Goal: Answer question/provide support

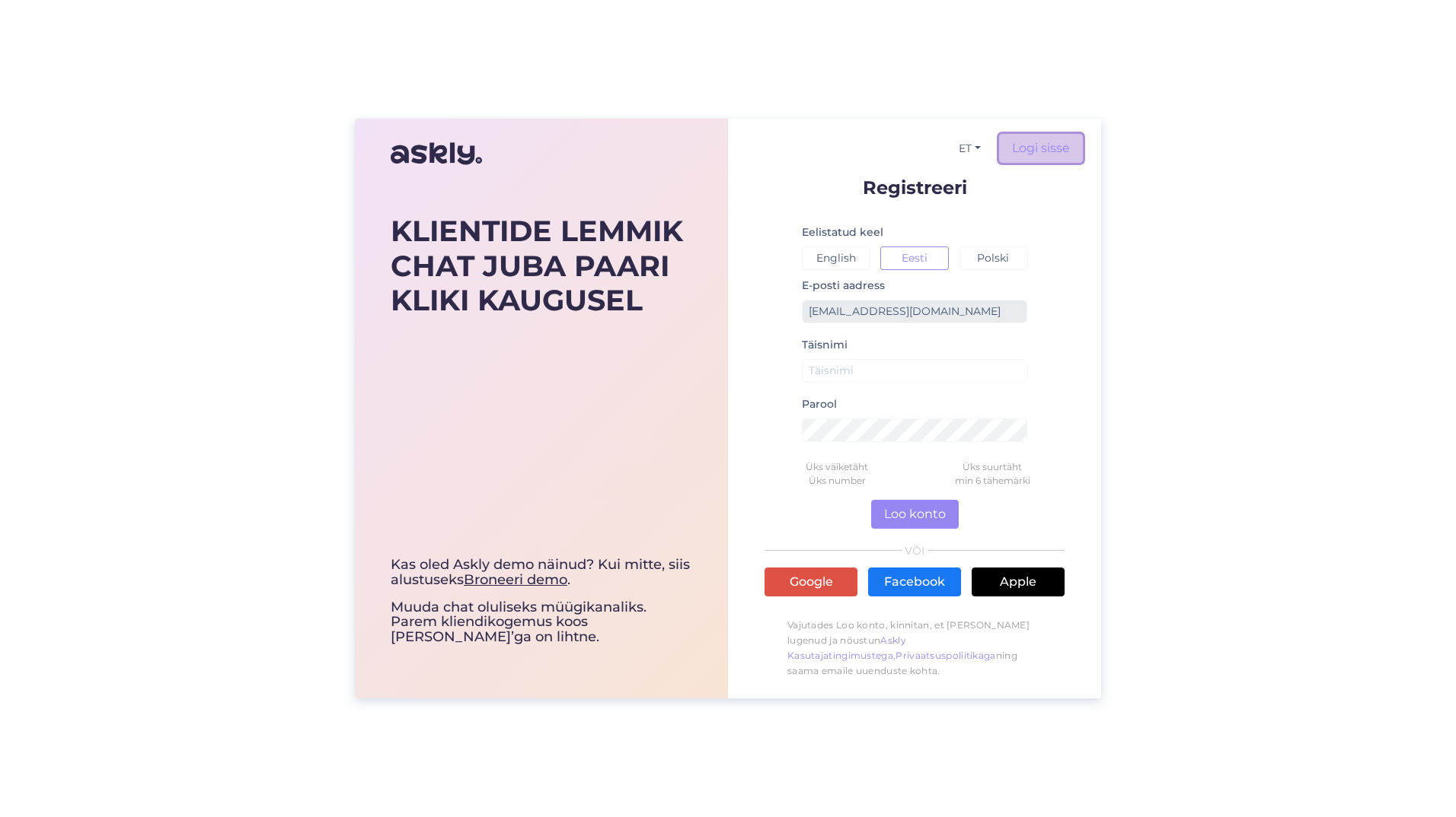
click at [1034, 143] on link "Logi sisse" at bounding box center [1040, 148] width 83 height 28
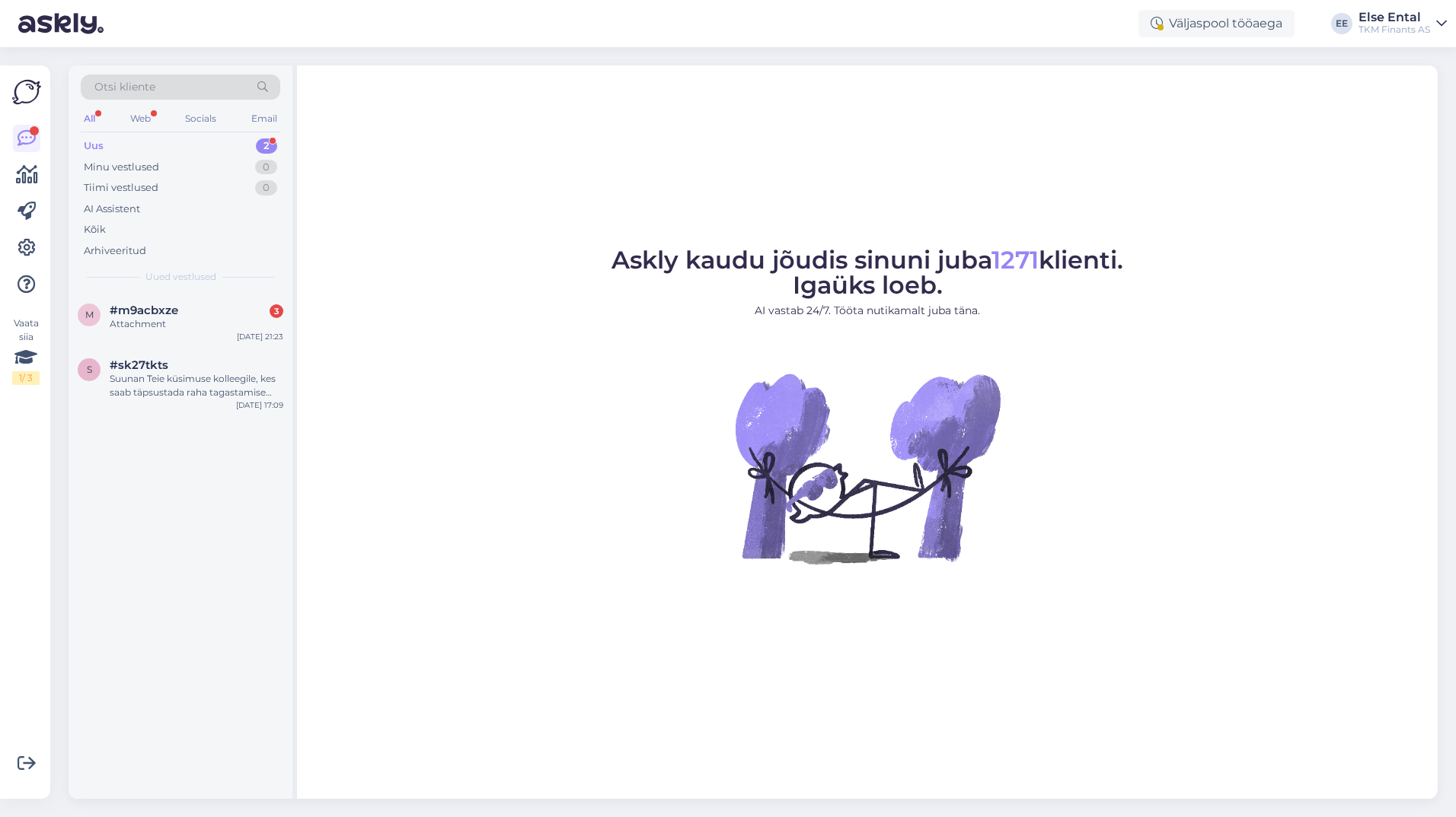
click at [113, 148] on div "Uus 2" at bounding box center [180, 146] width 199 height 22
click at [177, 379] on div "Suunan Teie küsimuse kolleegile, kes saab täpsustada raha tagastamise tähtaegad…" at bounding box center [196, 385] width 174 height 27
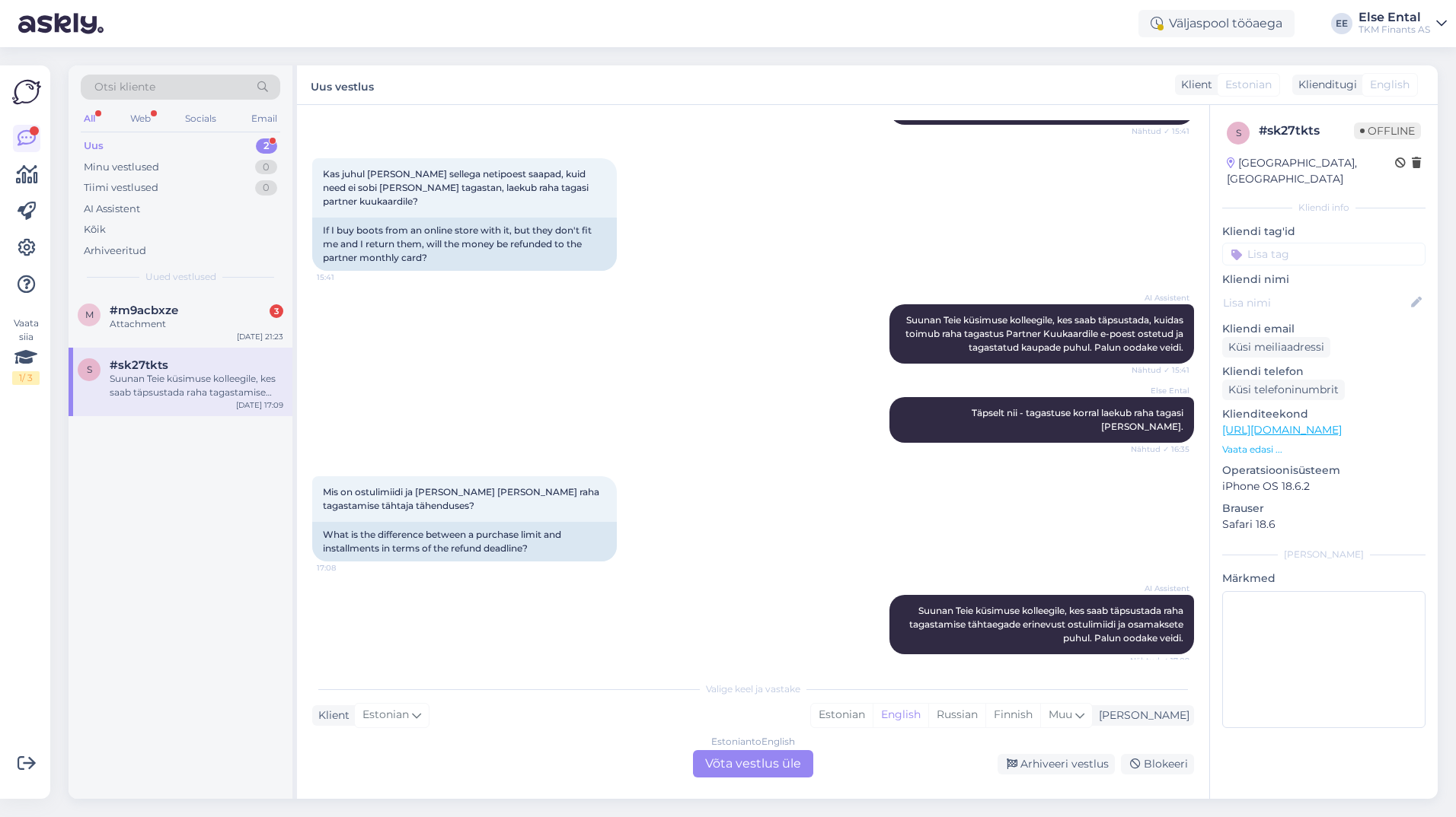
scroll to position [280, 0]
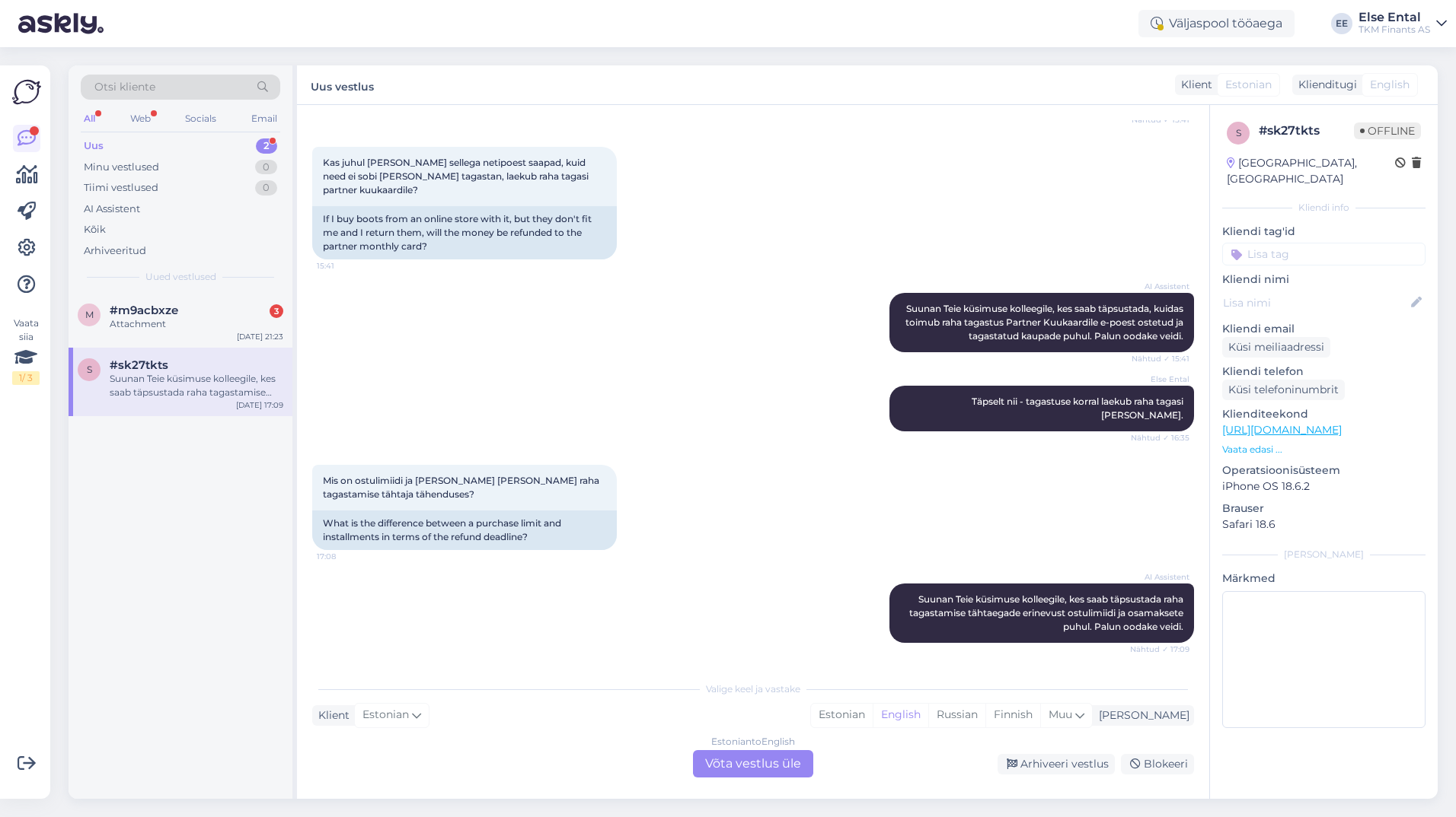
click at [726, 766] on div "Estonian to English Võta vestlus üle" at bounding box center [753, 764] width 121 height 27
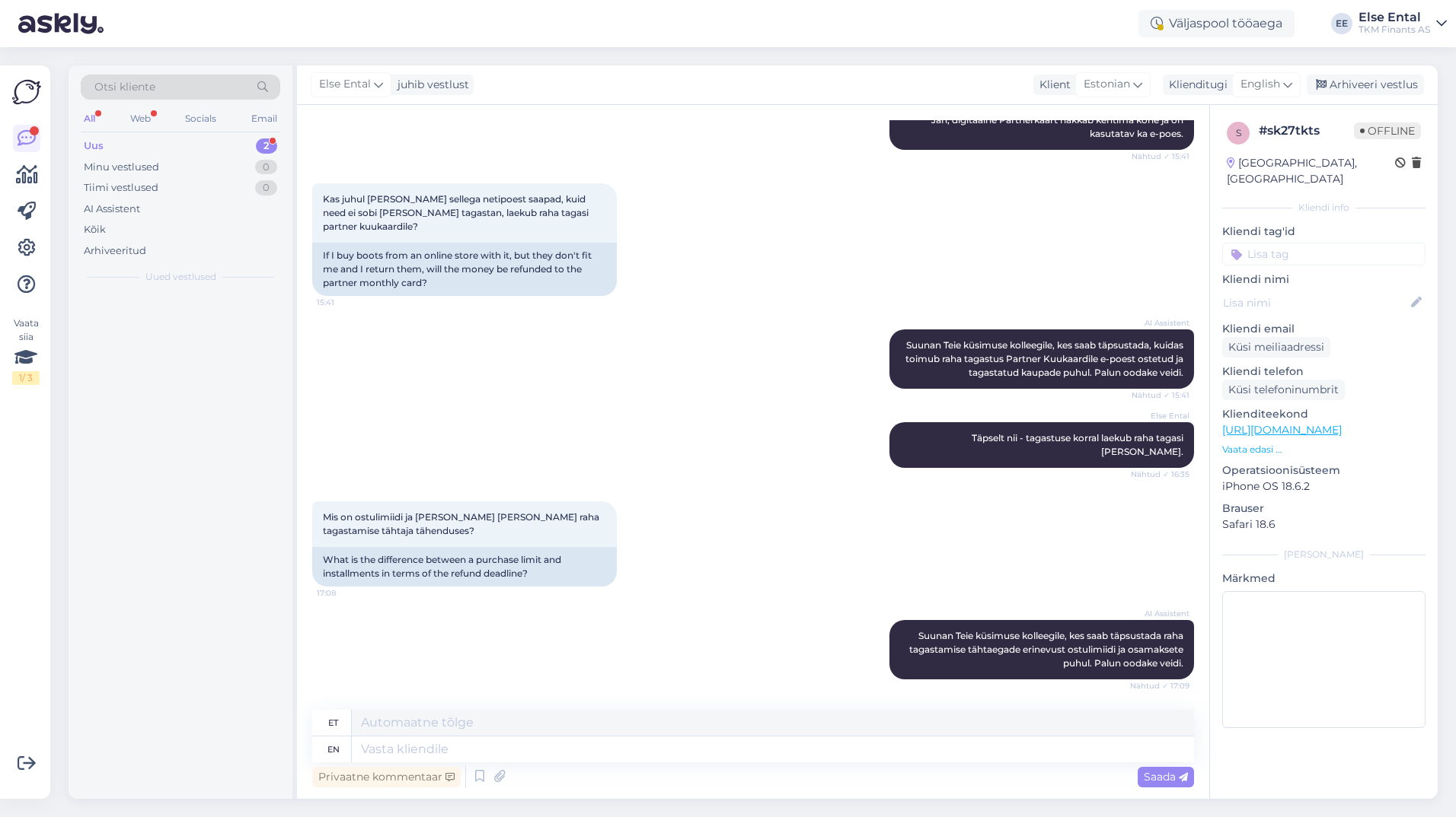
scroll to position [243, 0]
click at [1248, 76] on div "English" at bounding box center [1267, 84] width 69 height 25
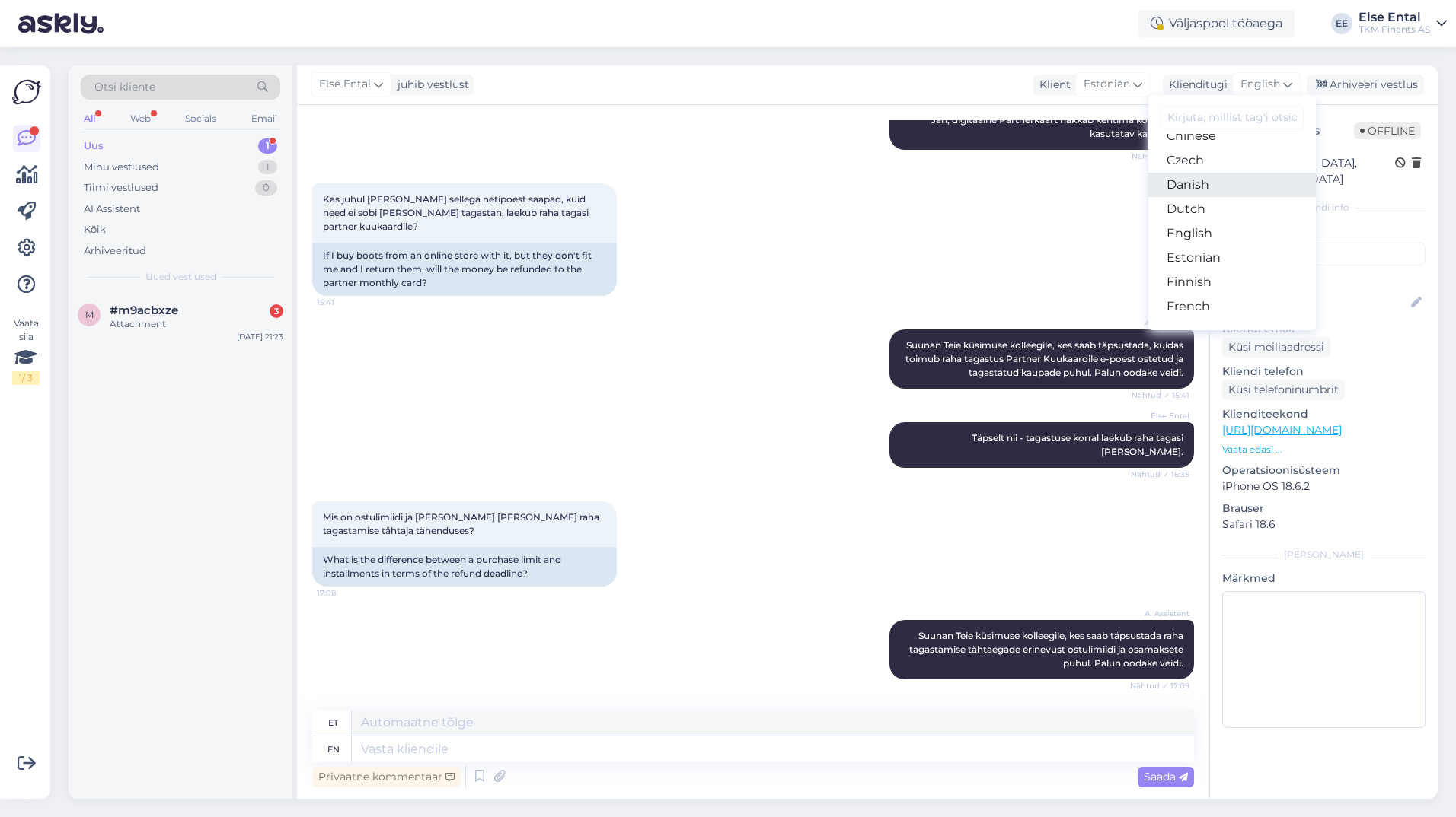
scroll to position [93, 0]
click at [1202, 262] on link "Estonian" at bounding box center [1231, 253] width 168 height 25
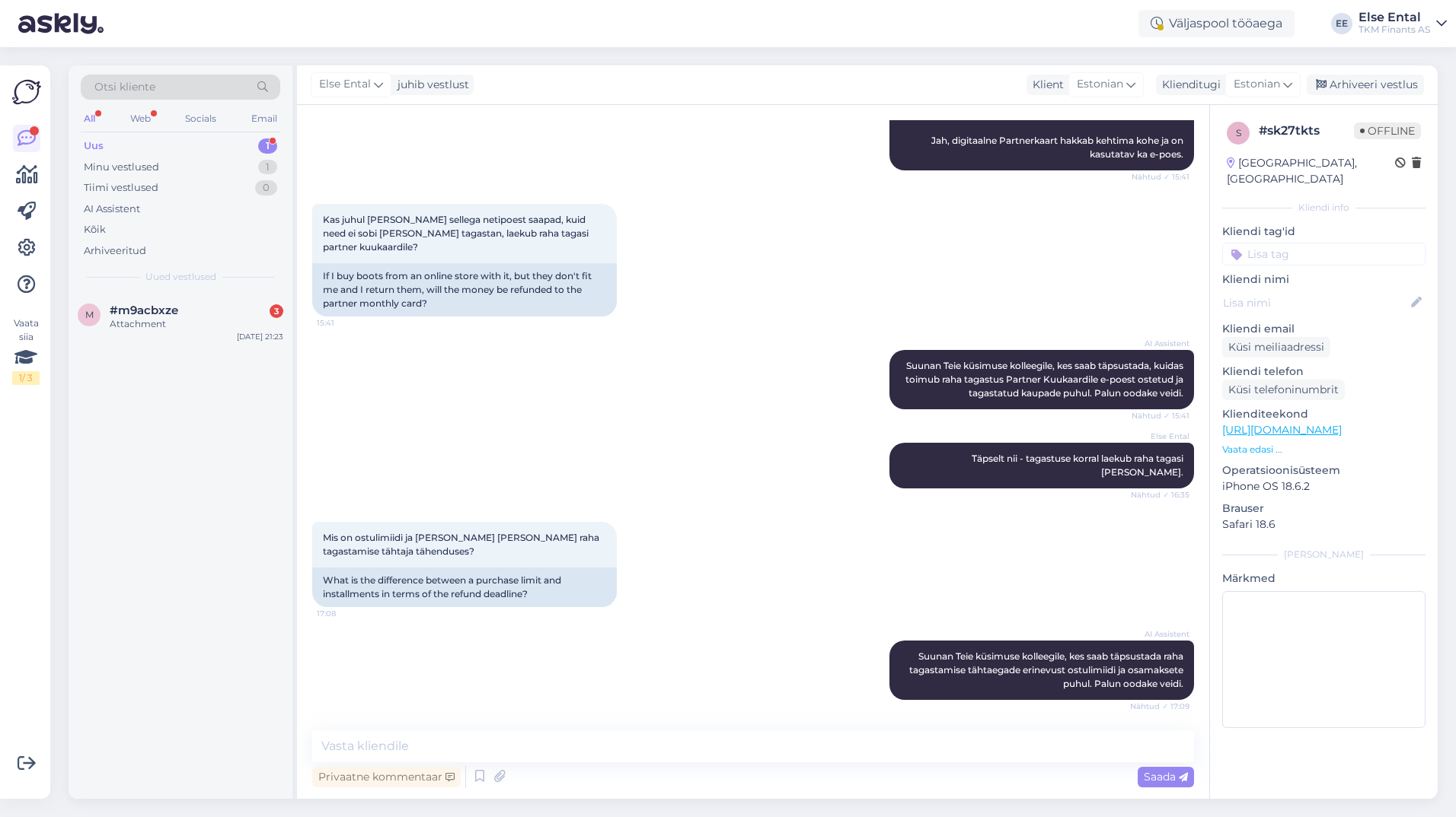
scroll to position [223, 0]
drag, startPoint x: 144, startPoint y: 318, endPoint x: 79, endPoint y: 142, distance: 187.6
click at [79, 142] on div "Otsi kliente All Web Socials Email Uus 1 Minu vestlused 1 Tiimi vestlused 0 AI …" at bounding box center [181, 179] width 224 height 228
click at [90, 144] on div "Uus" at bounding box center [93, 146] width 20 height 16
click at [153, 308] on span "#m9acbxze" at bounding box center [144, 311] width 69 height 14
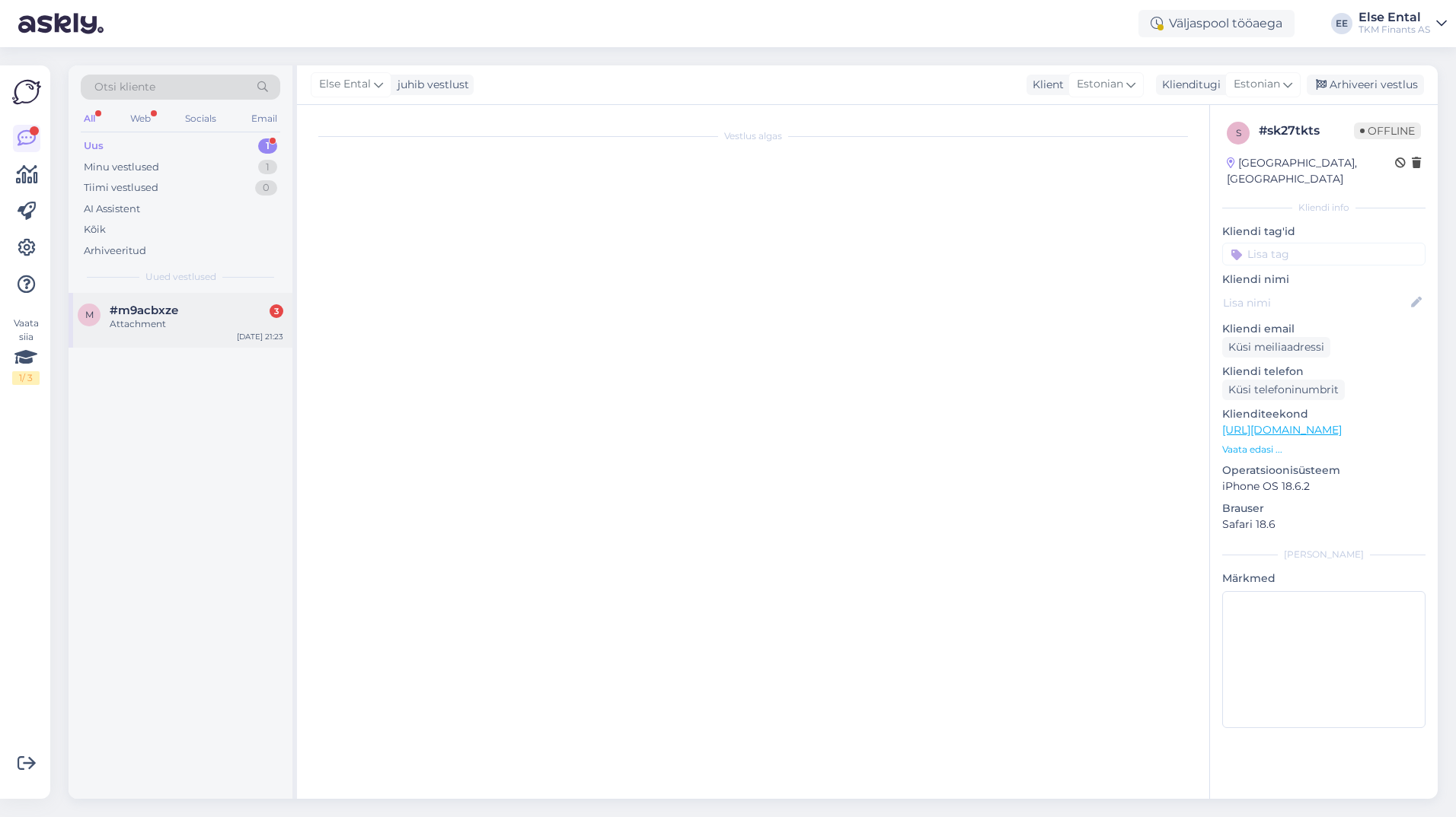
scroll to position [0, 0]
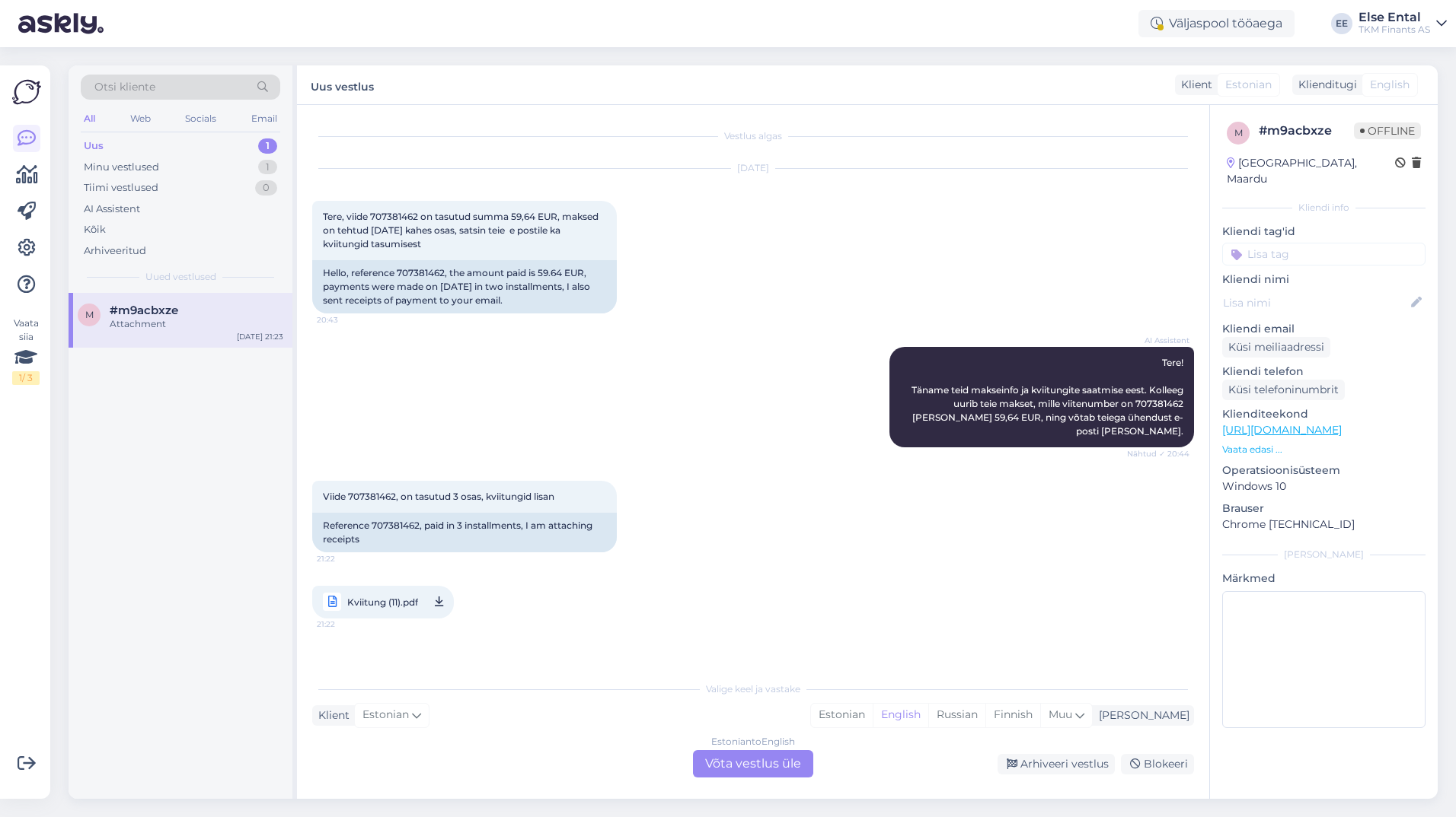
click at [373, 596] on span "Kviitung (11).pdf" at bounding box center [383, 602] width 71 height 19
click at [742, 768] on div "Estonian to English Võta vestlus üle" at bounding box center [753, 764] width 121 height 27
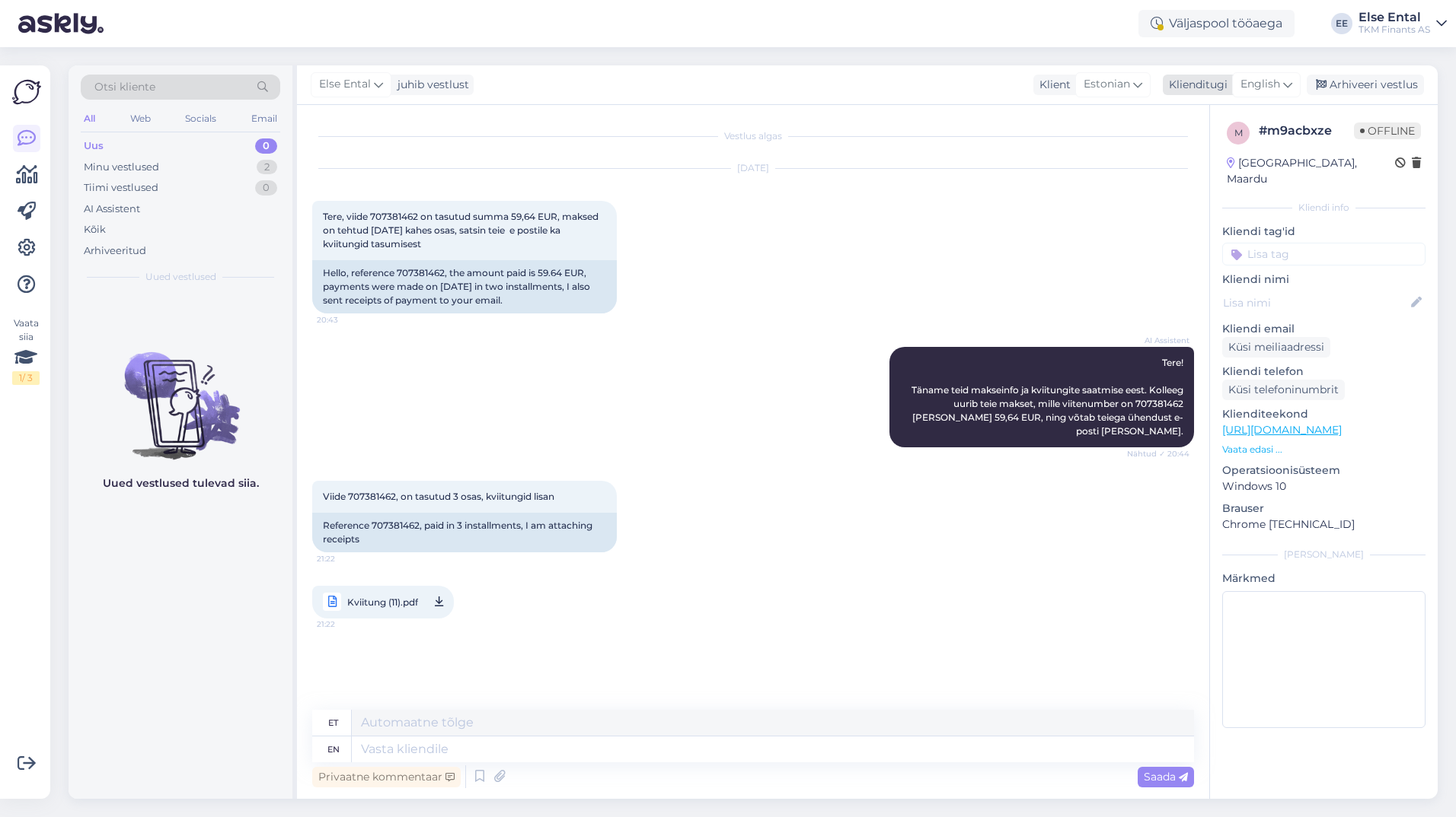
click at [1252, 90] on span "English" at bounding box center [1260, 84] width 39 height 17
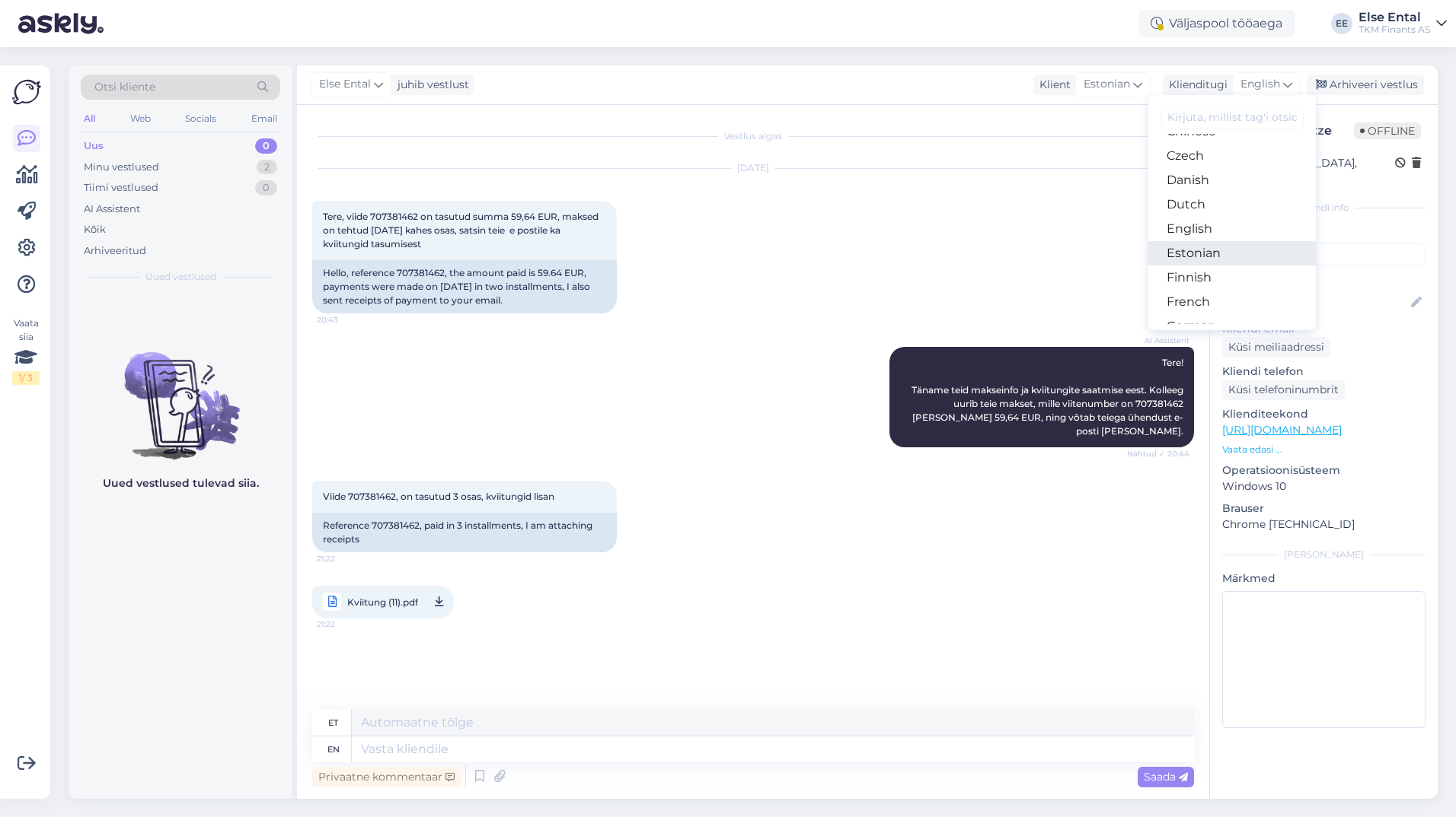
click at [1217, 243] on link "Estonian" at bounding box center [1231, 253] width 168 height 25
